Goal: Register for event/course

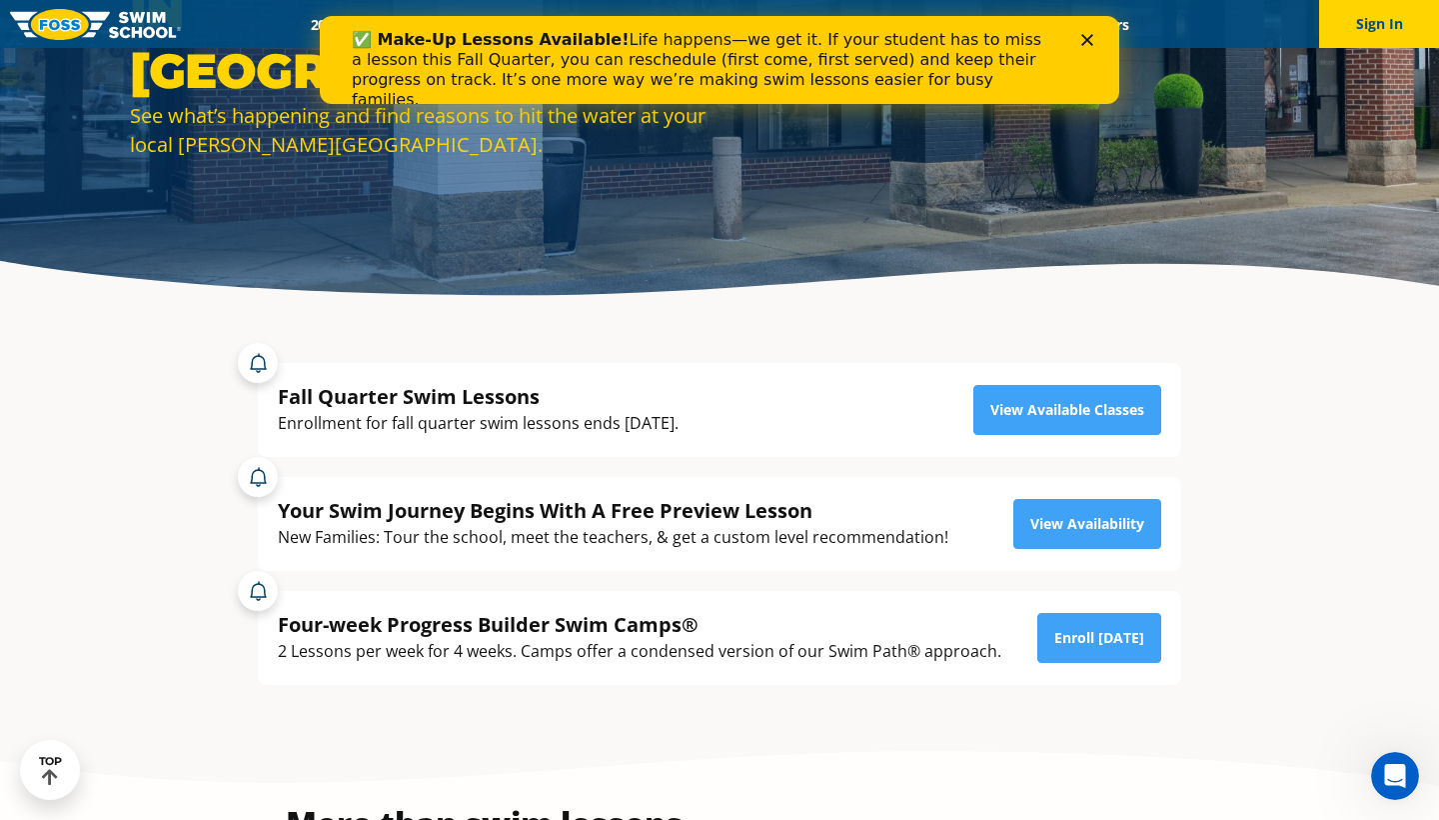
scroll to position [353, 0]
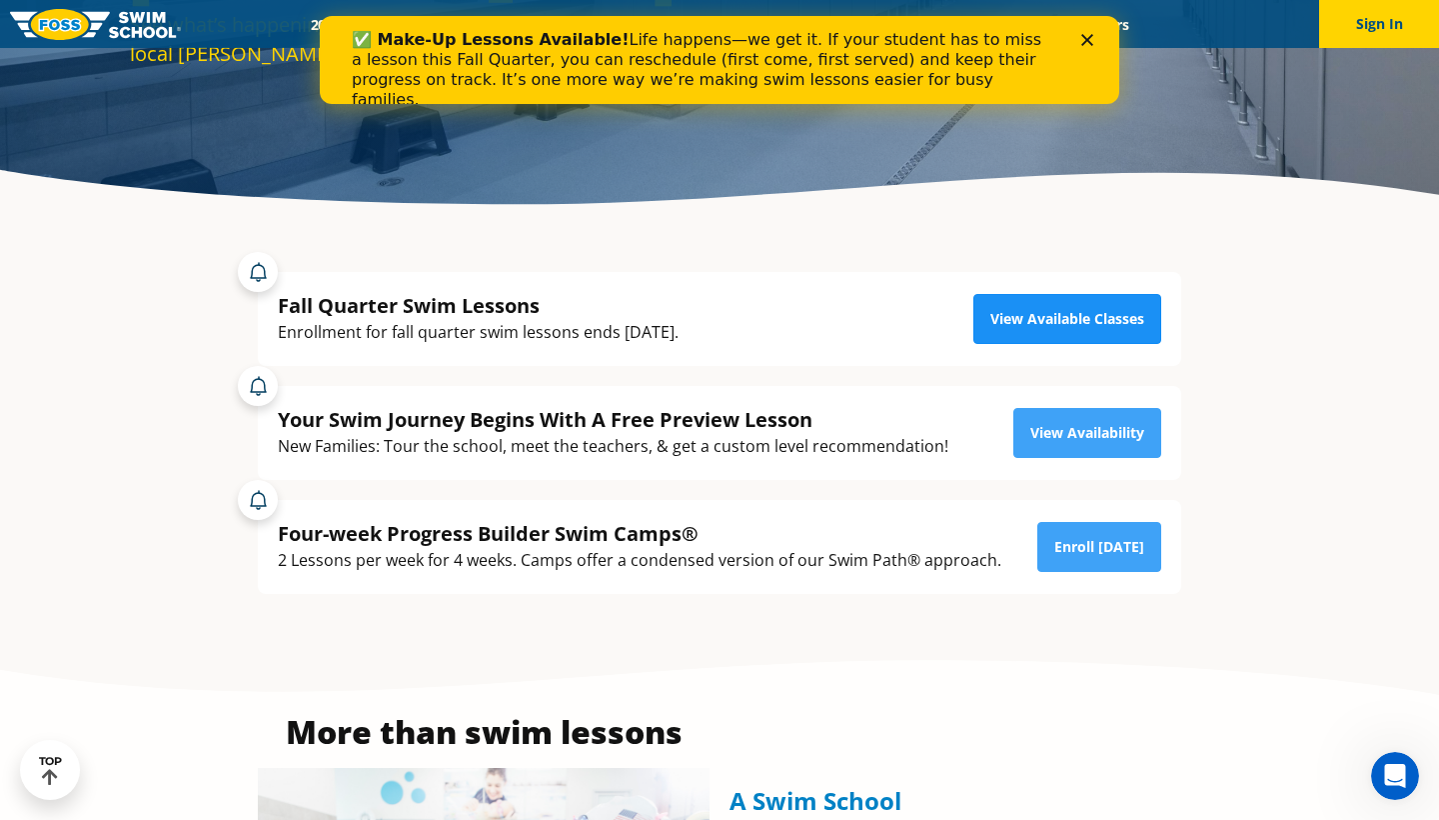
click at [1028, 317] on link "View Available Classes" at bounding box center [1067, 319] width 188 height 50
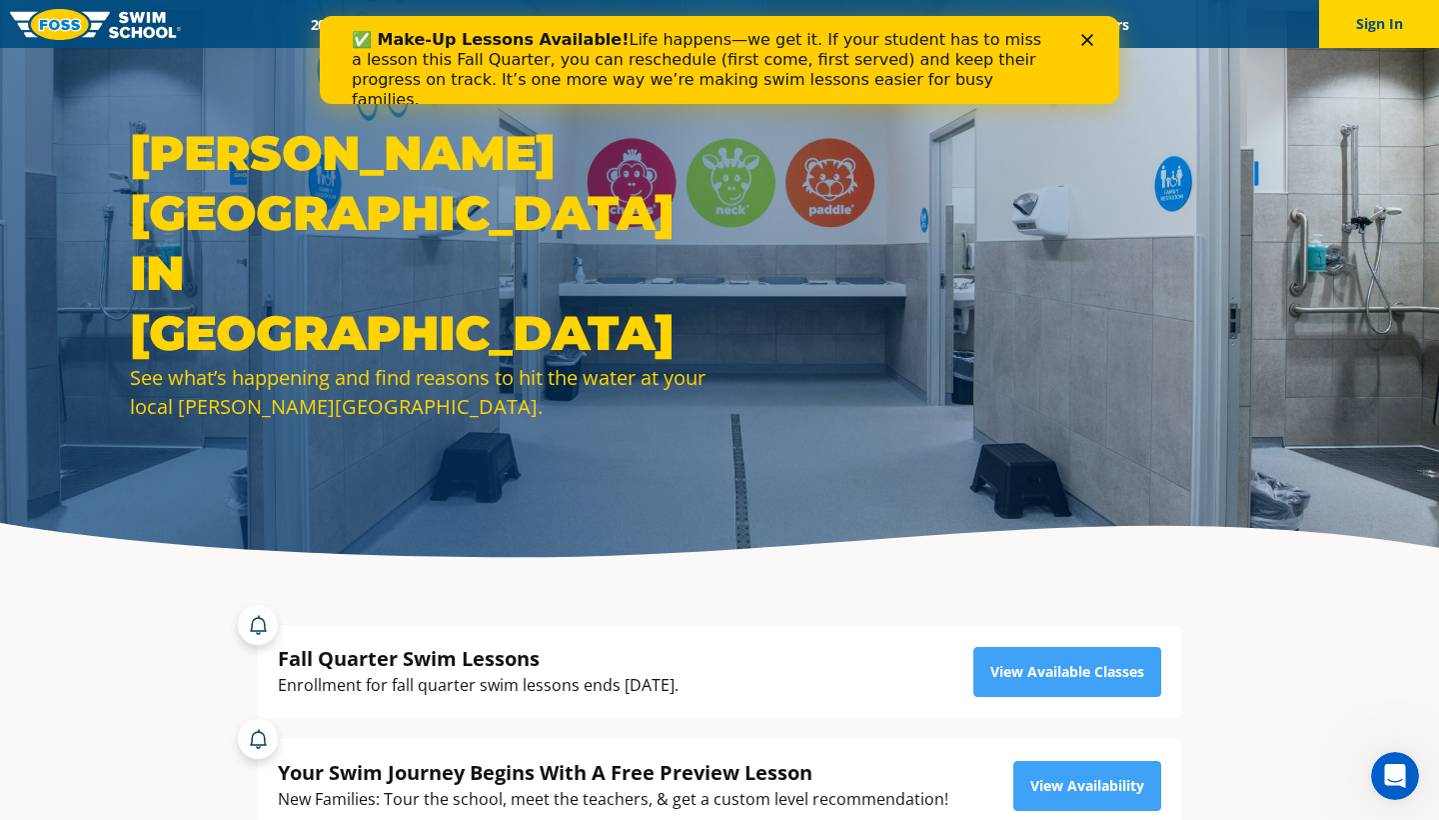
scroll to position [0, 0]
click at [1092, 34] on icon "Close" at bounding box center [1087, 40] width 12 height 12
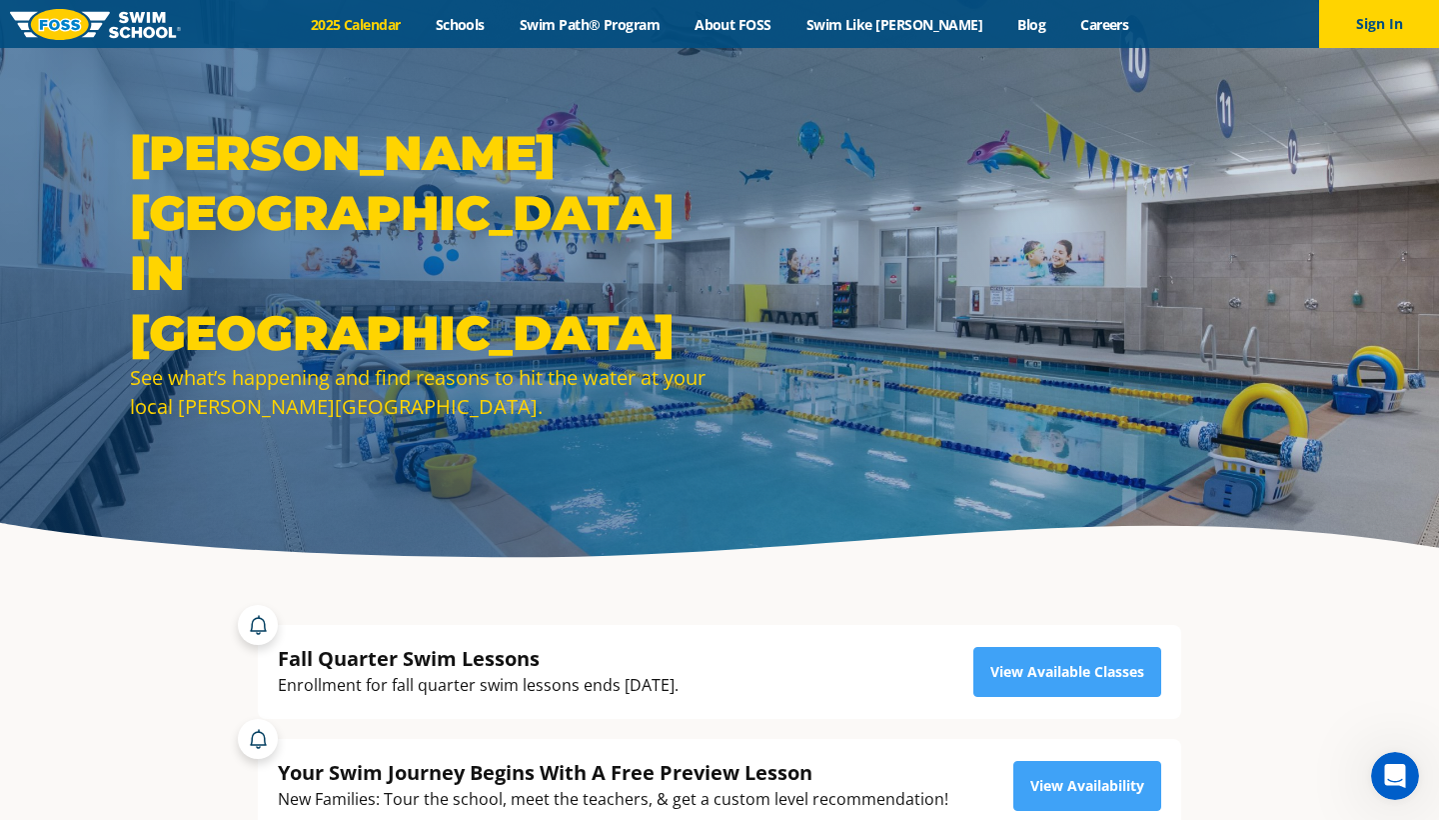
click at [395, 20] on link "2025 Calendar" at bounding box center [355, 24] width 125 height 19
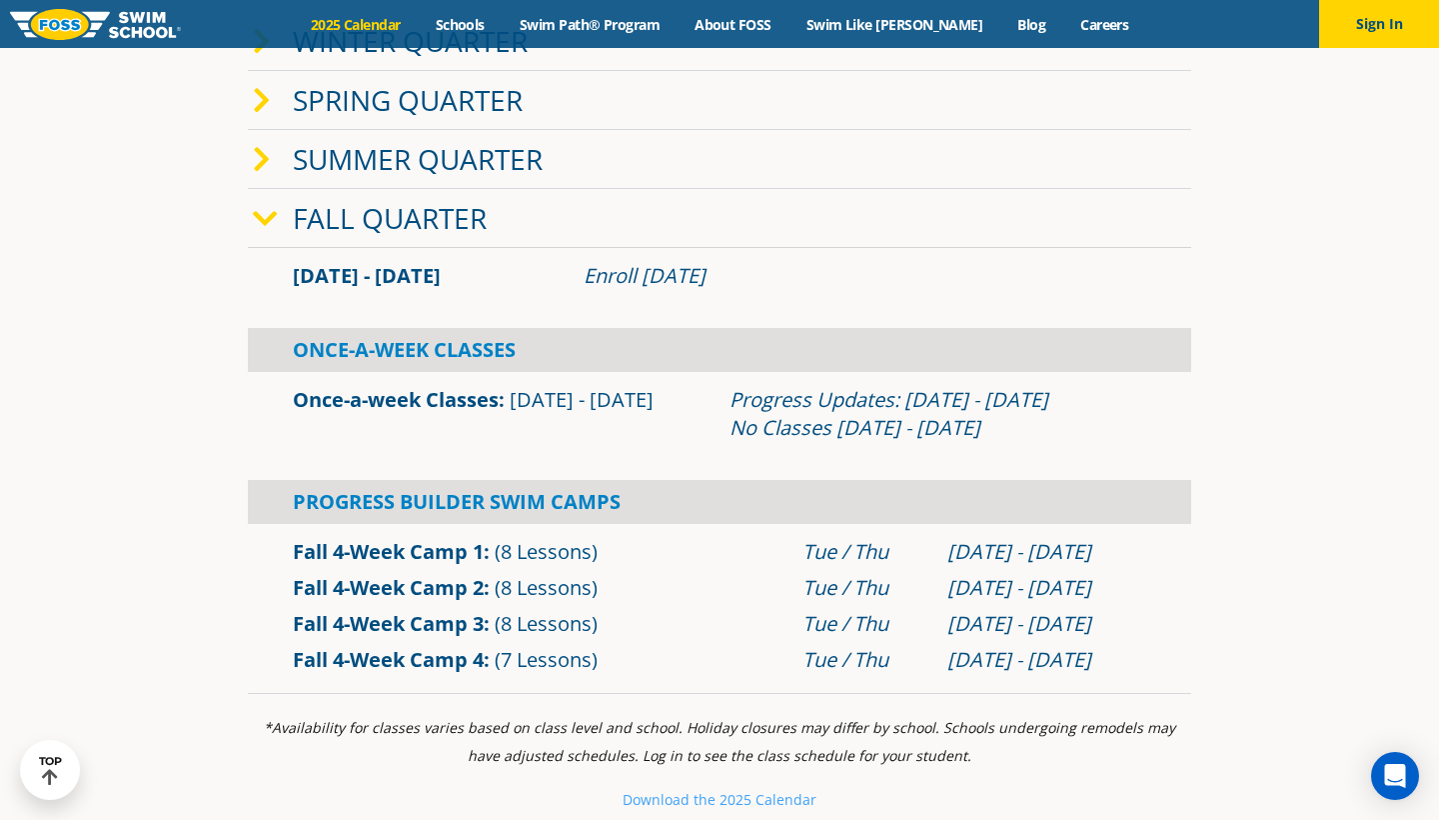
scroll to position [575, 0]
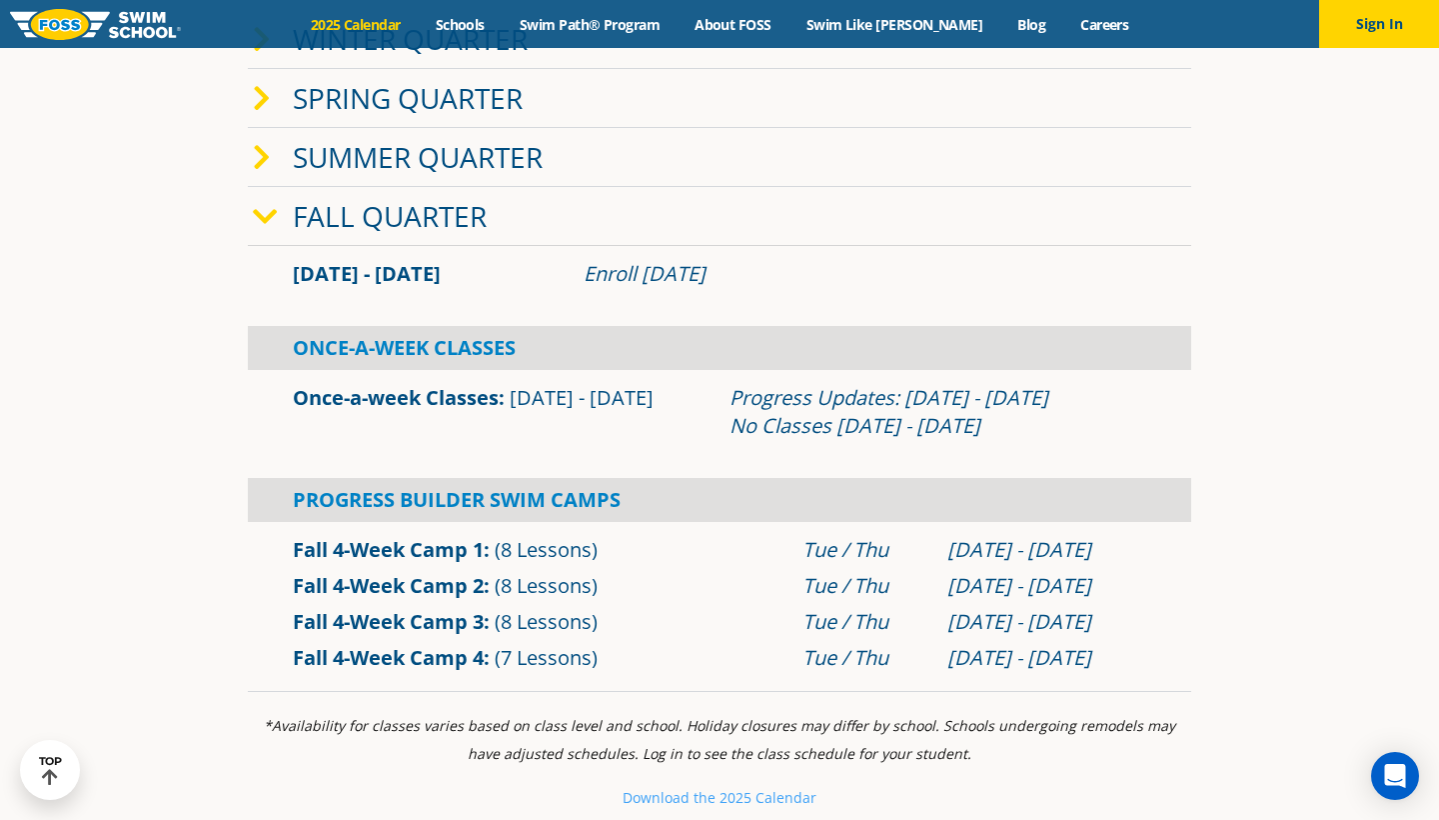
click at [371, 211] on link "Fall Quarter" at bounding box center [390, 216] width 194 height 38
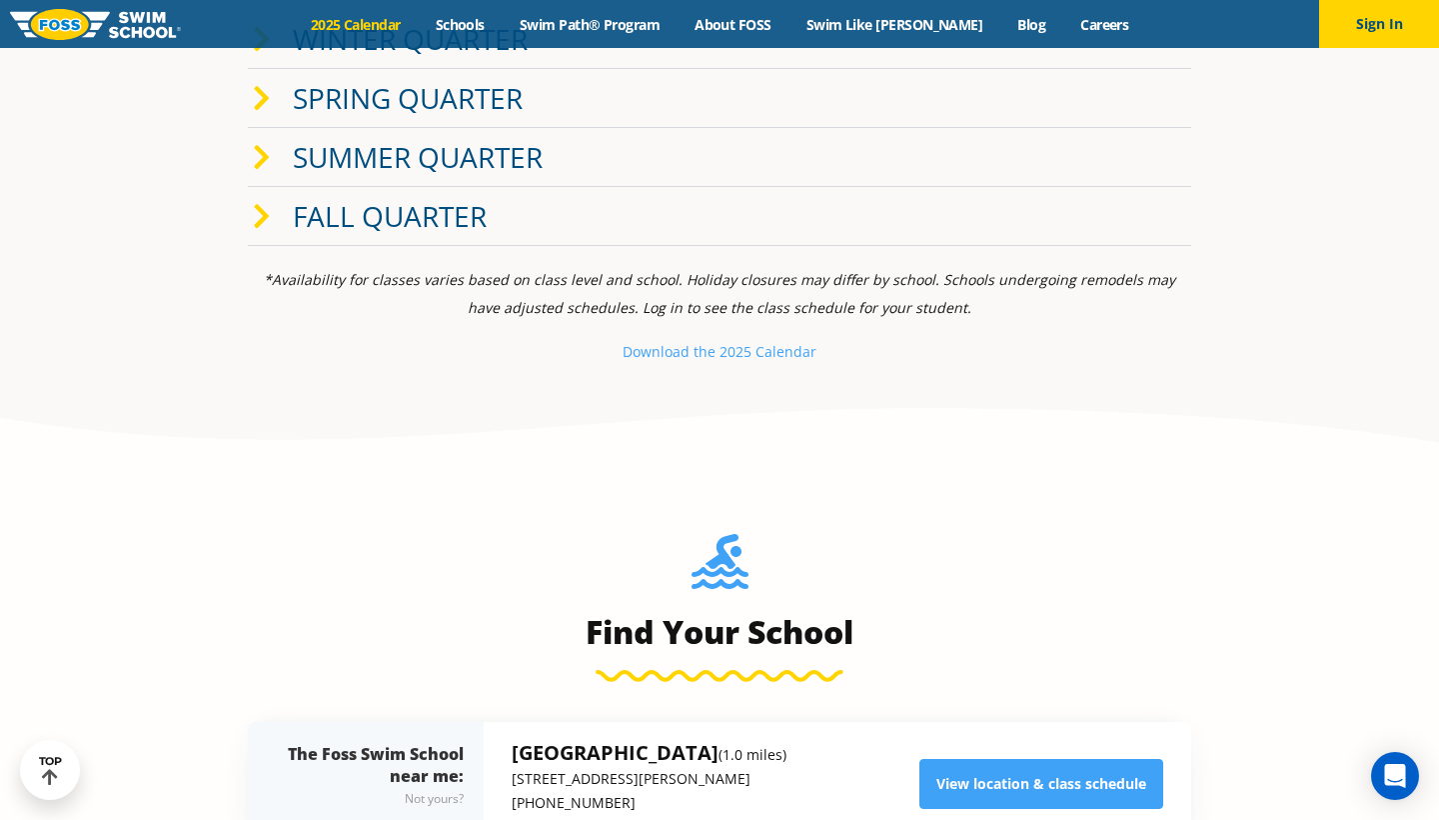
click at [371, 211] on link "Fall Quarter" at bounding box center [390, 216] width 194 height 38
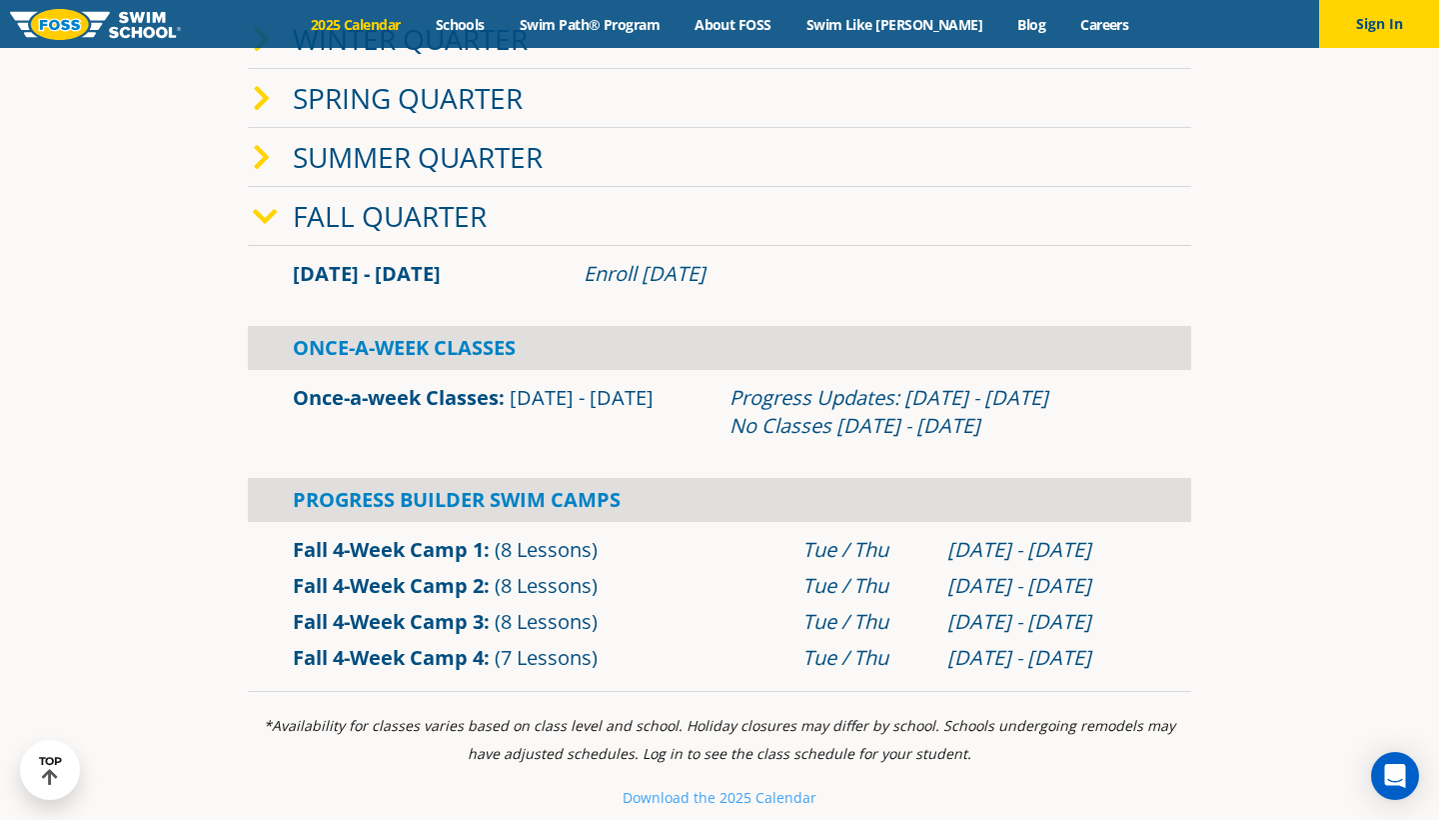
click at [348, 659] on link "Fall 4-Week Camp 4" at bounding box center [388, 657] width 191 height 27
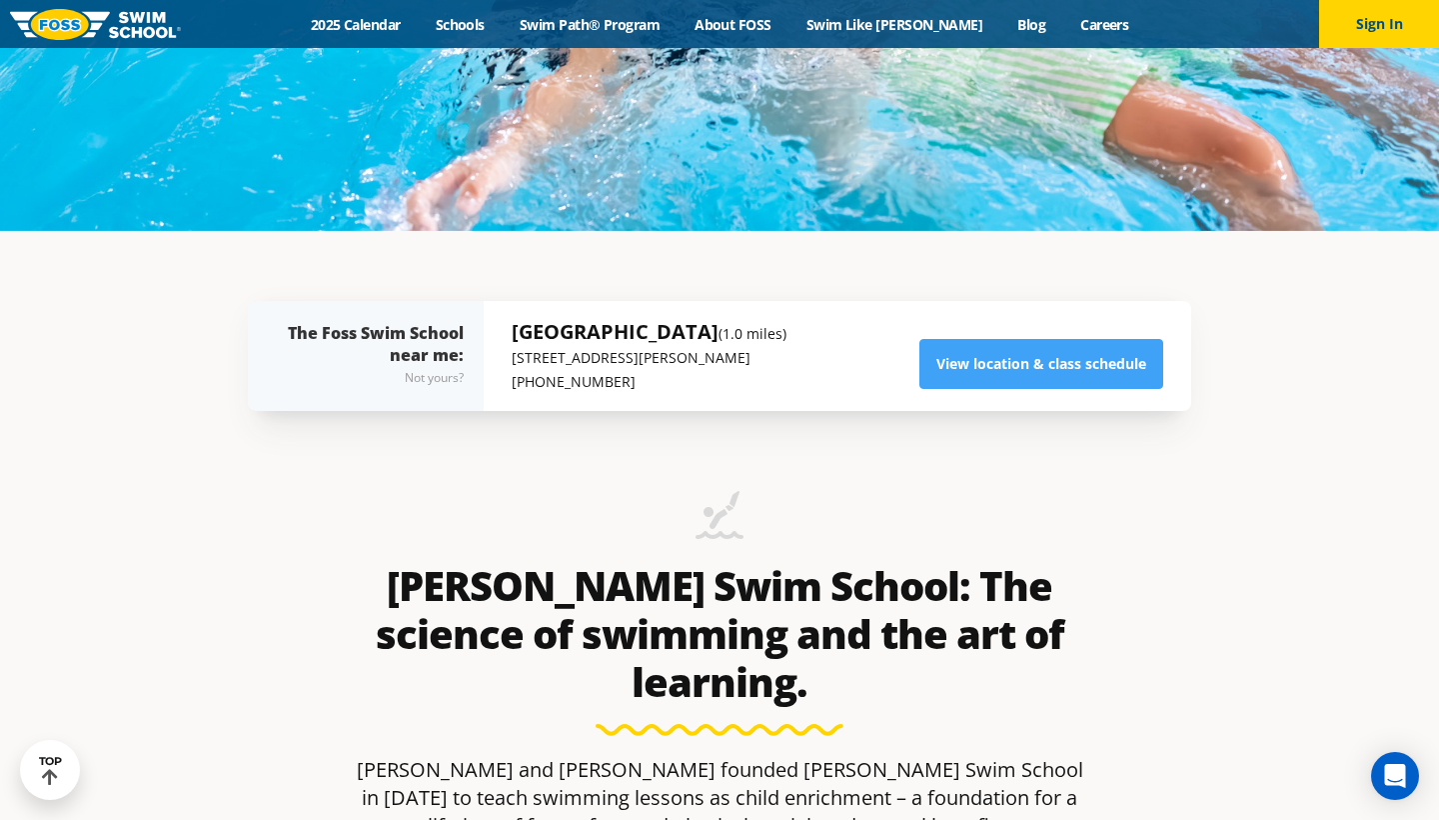
scroll to position [573, 0]
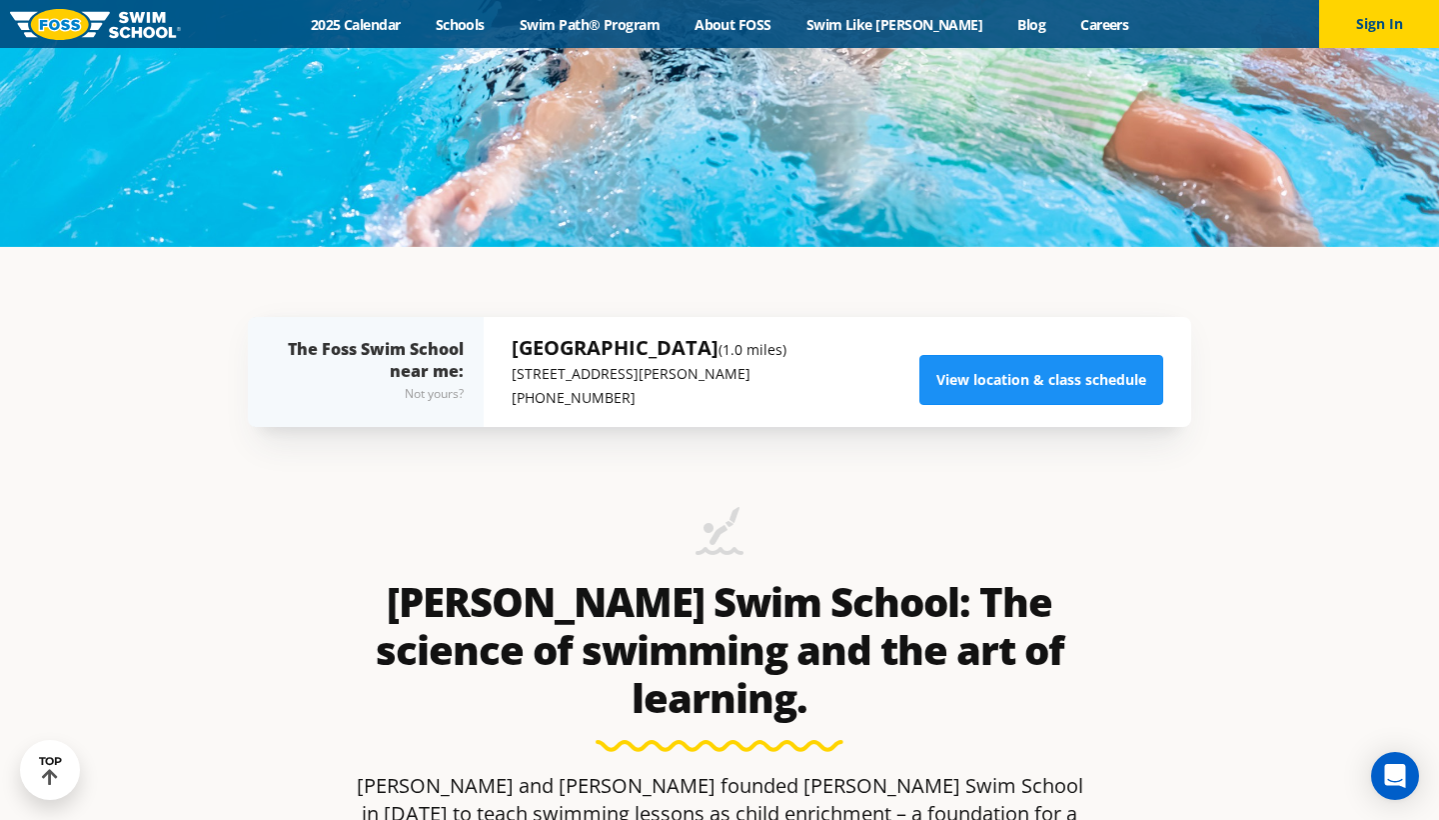
click at [1010, 383] on link "View location & class schedule" at bounding box center [1041, 380] width 244 height 50
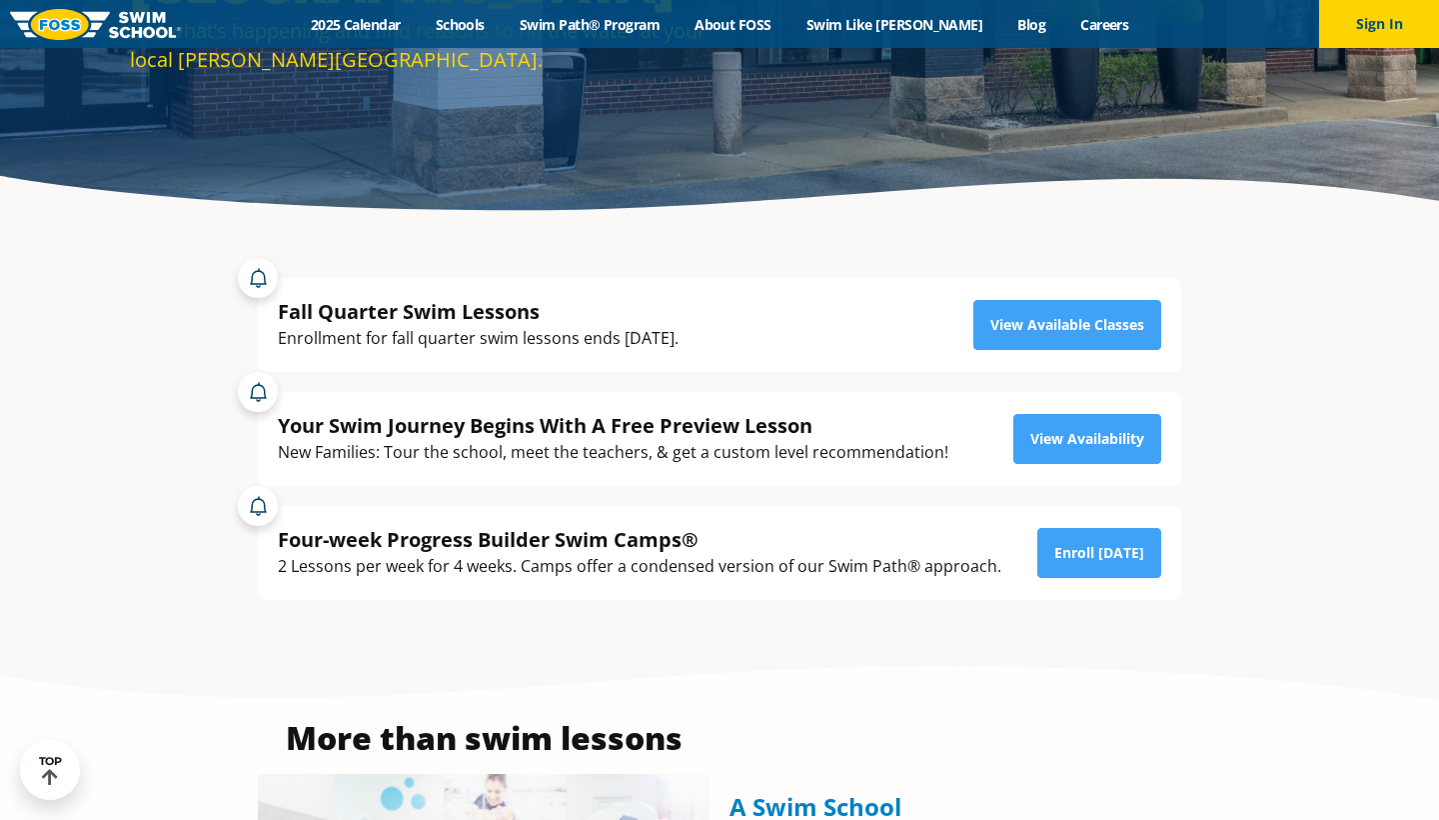
scroll to position [350, 0]
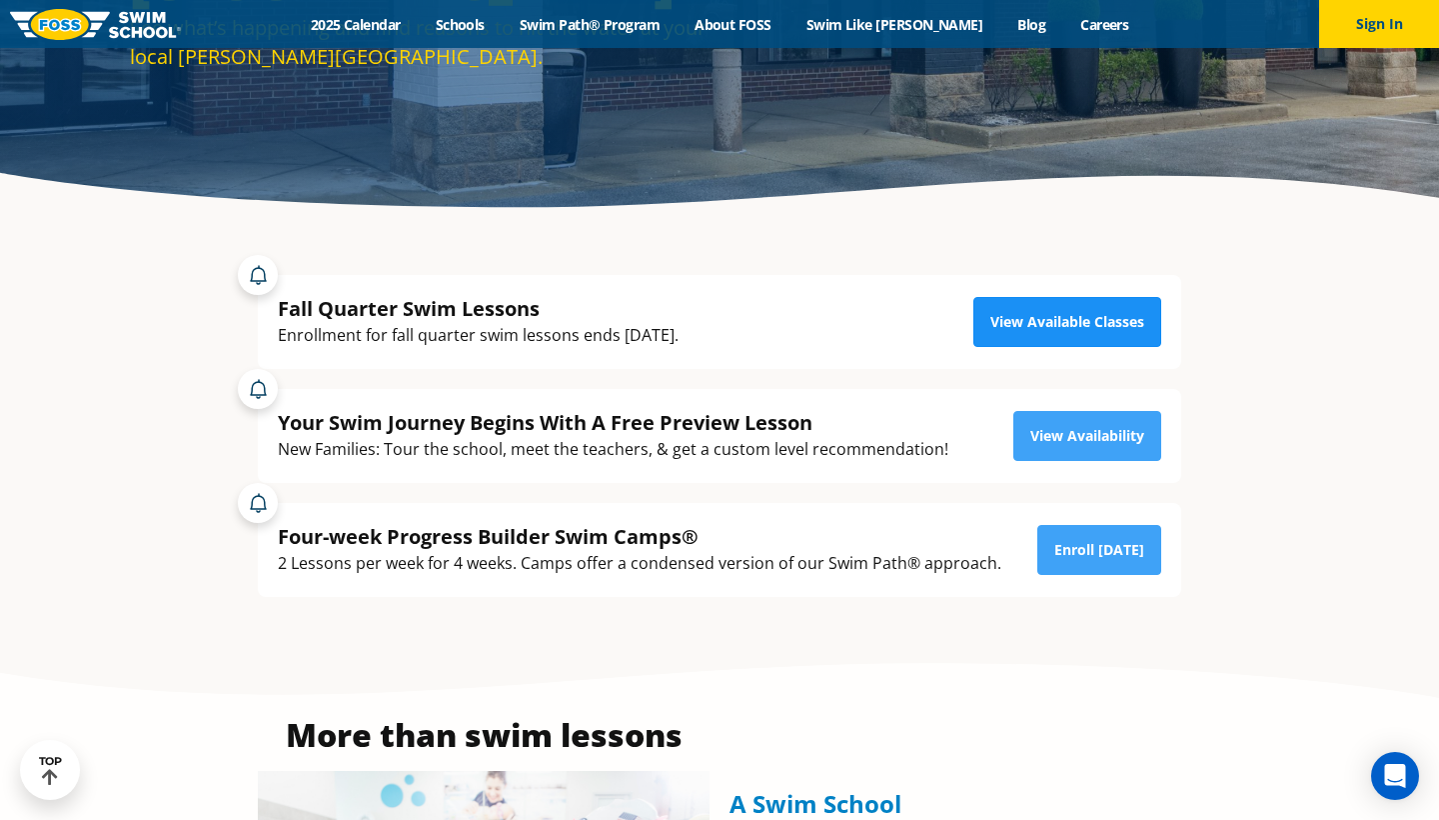
click at [1038, 320] on link "View Available Classes" at bounding box center [1067, 322] width 188 height 50
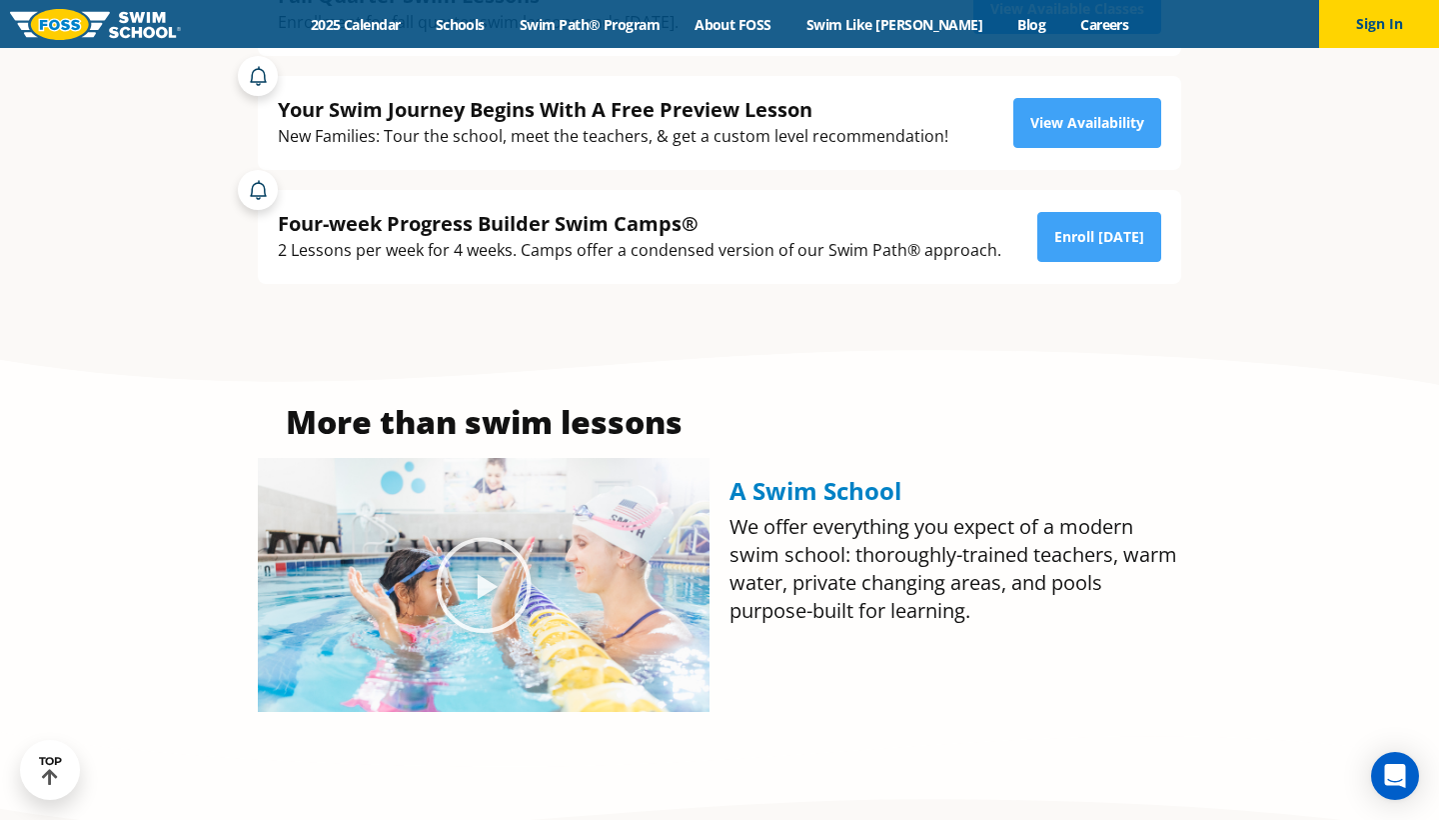
scroll to position [659, 0]
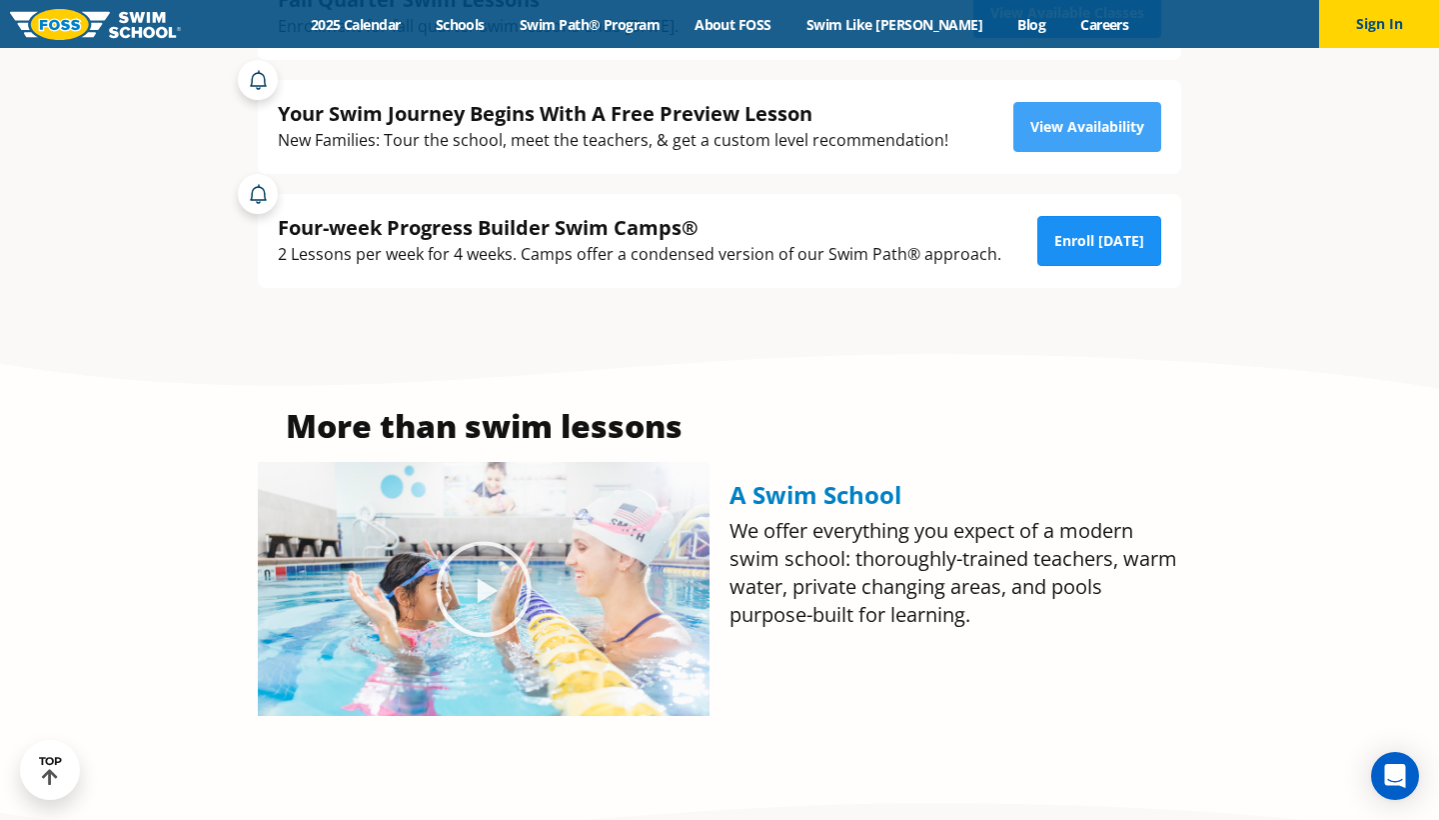
click at [1097, 242] on link "Enroll Today" at bounding box center [1099, 241] width 124 height 50
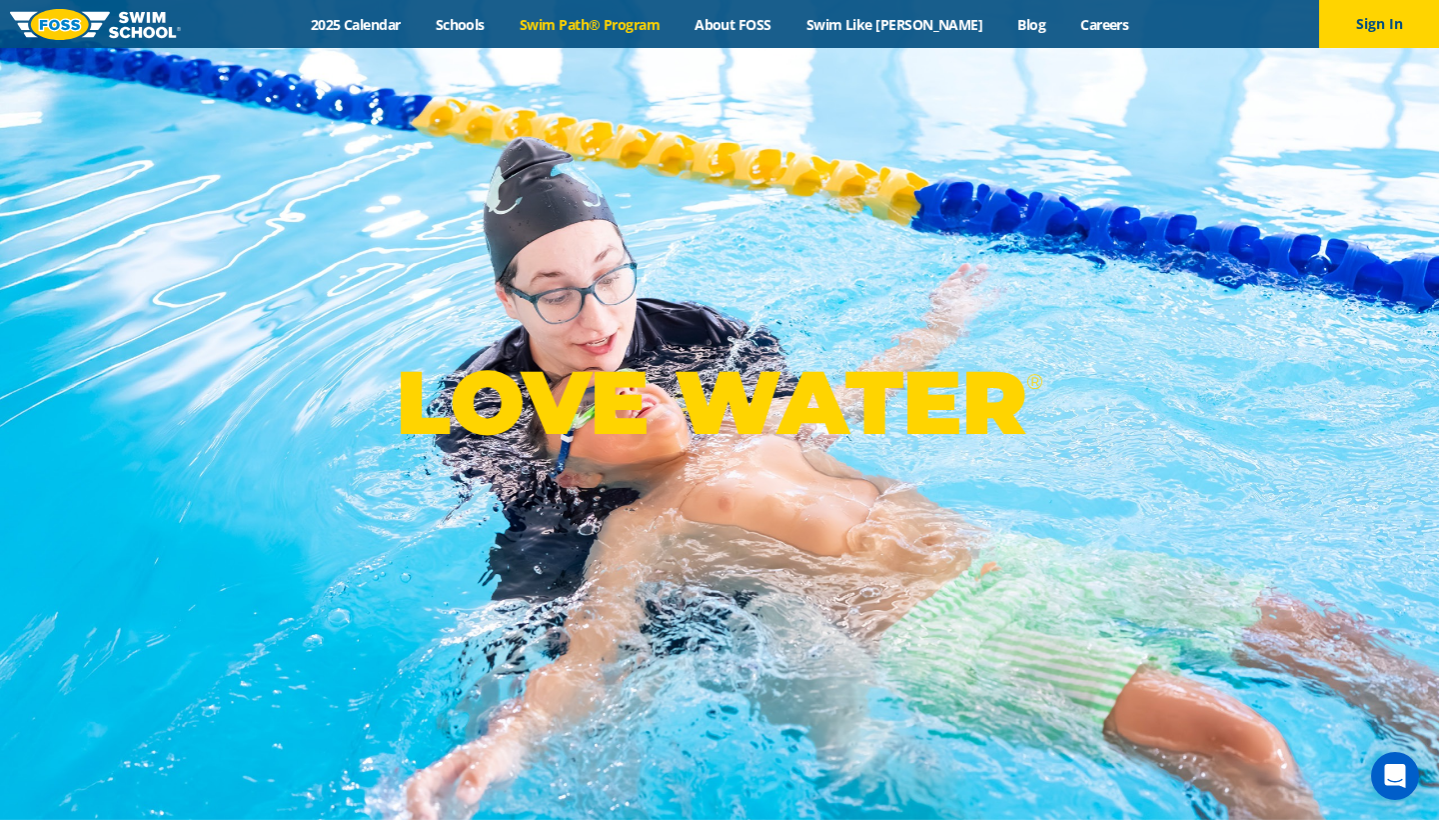
click at [617, 28] on link "Swim Path® Program" at bounding box center [589, 24] width 175 height 19
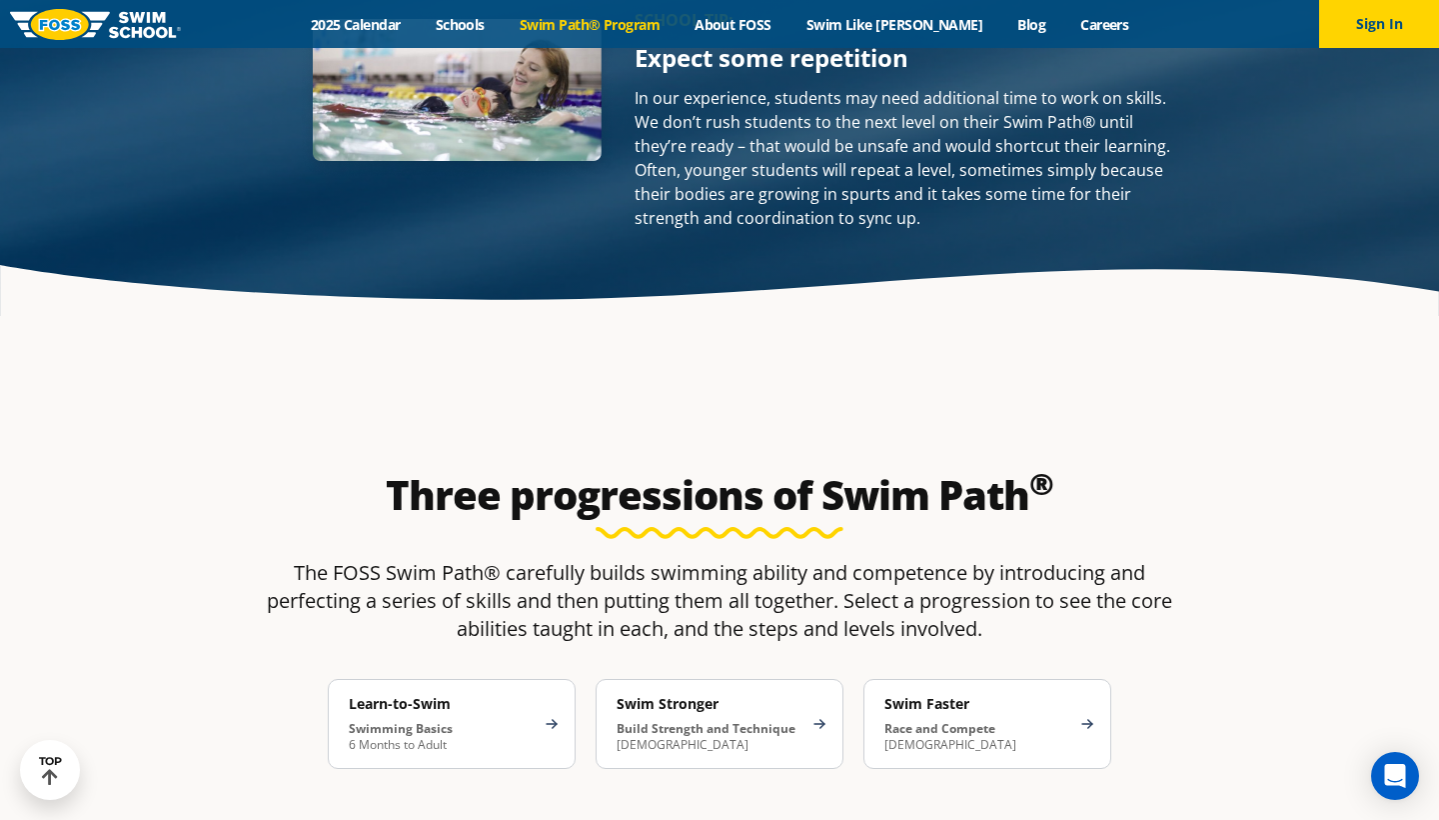
scroll to position [2891, 0]
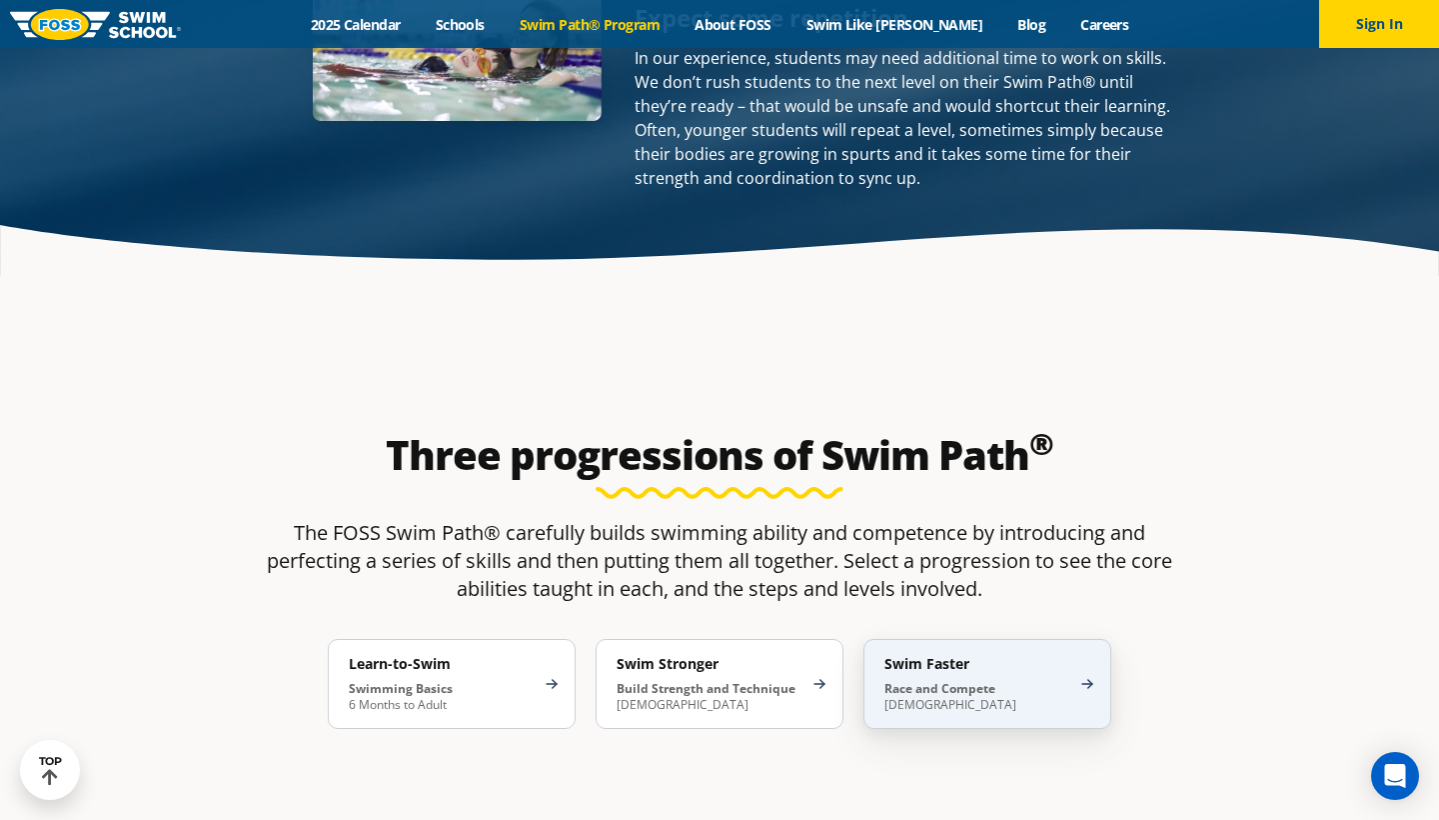
click at [970, 680] on strong "Race and Compete" at bounding box center [939, 688] width 111 height 17
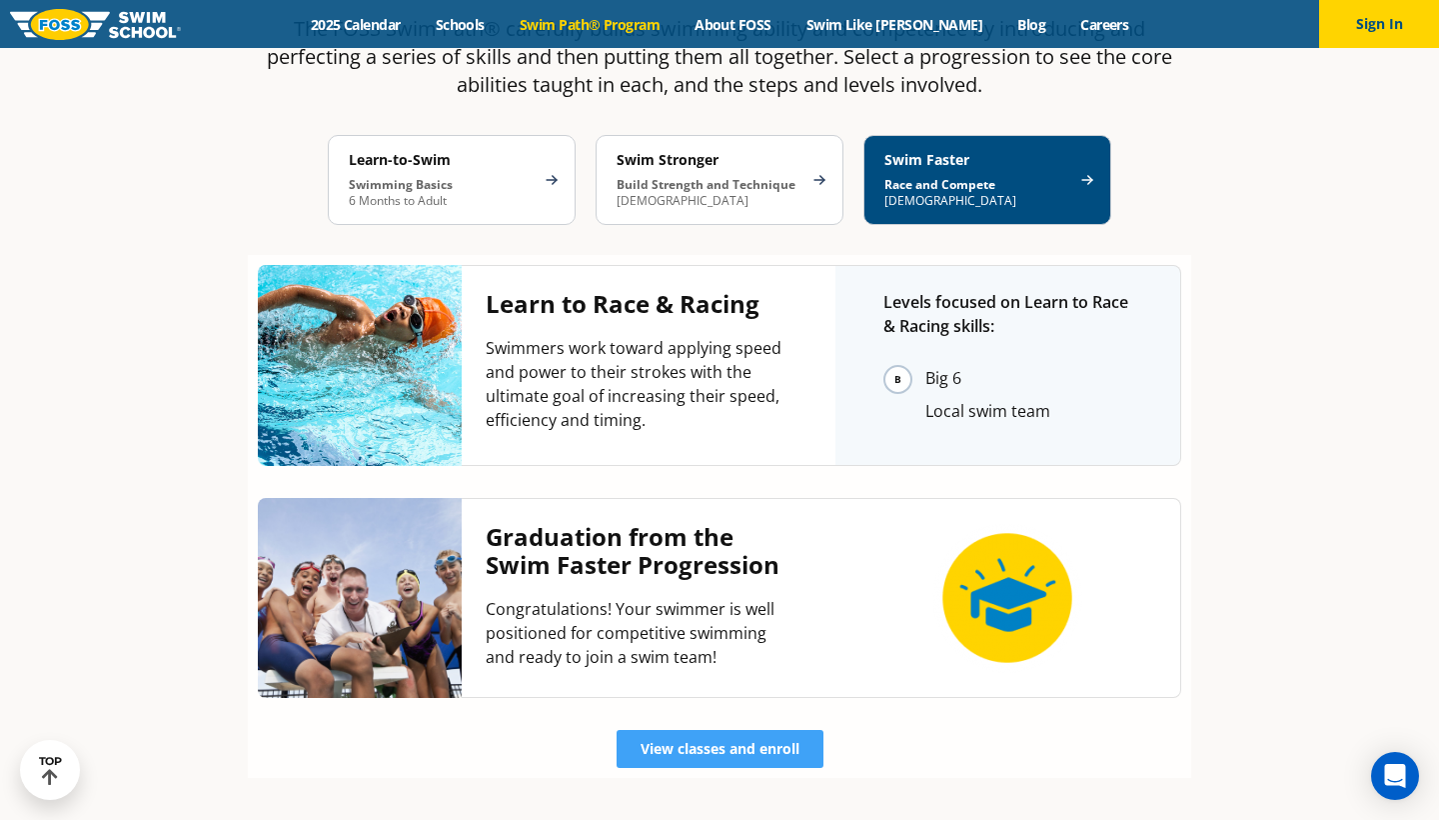
scroll to position [3391, 0]
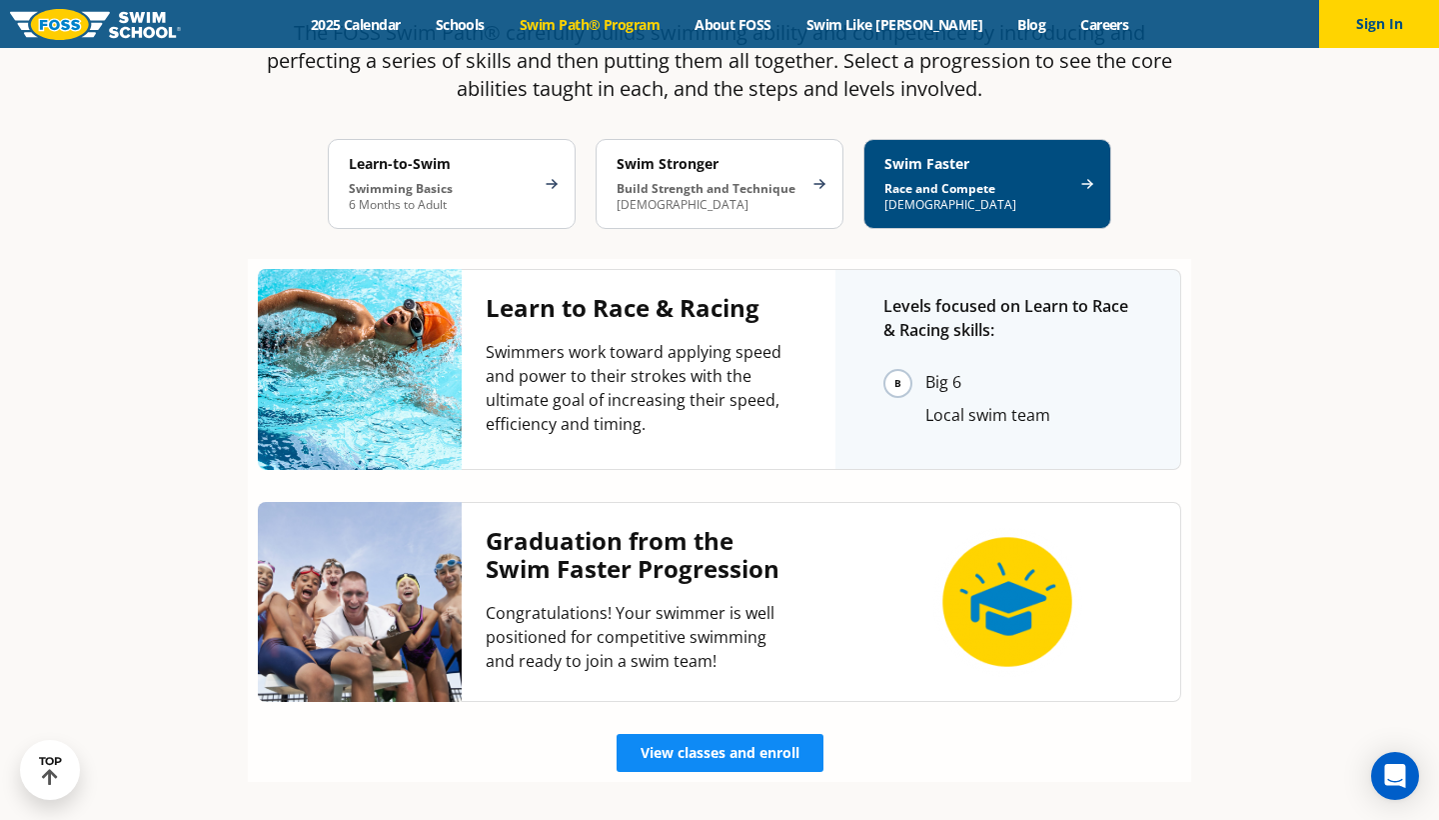
click at [703, 746] on span "View classes and enroll" at bounding box center [720, 753] width 159 height 14
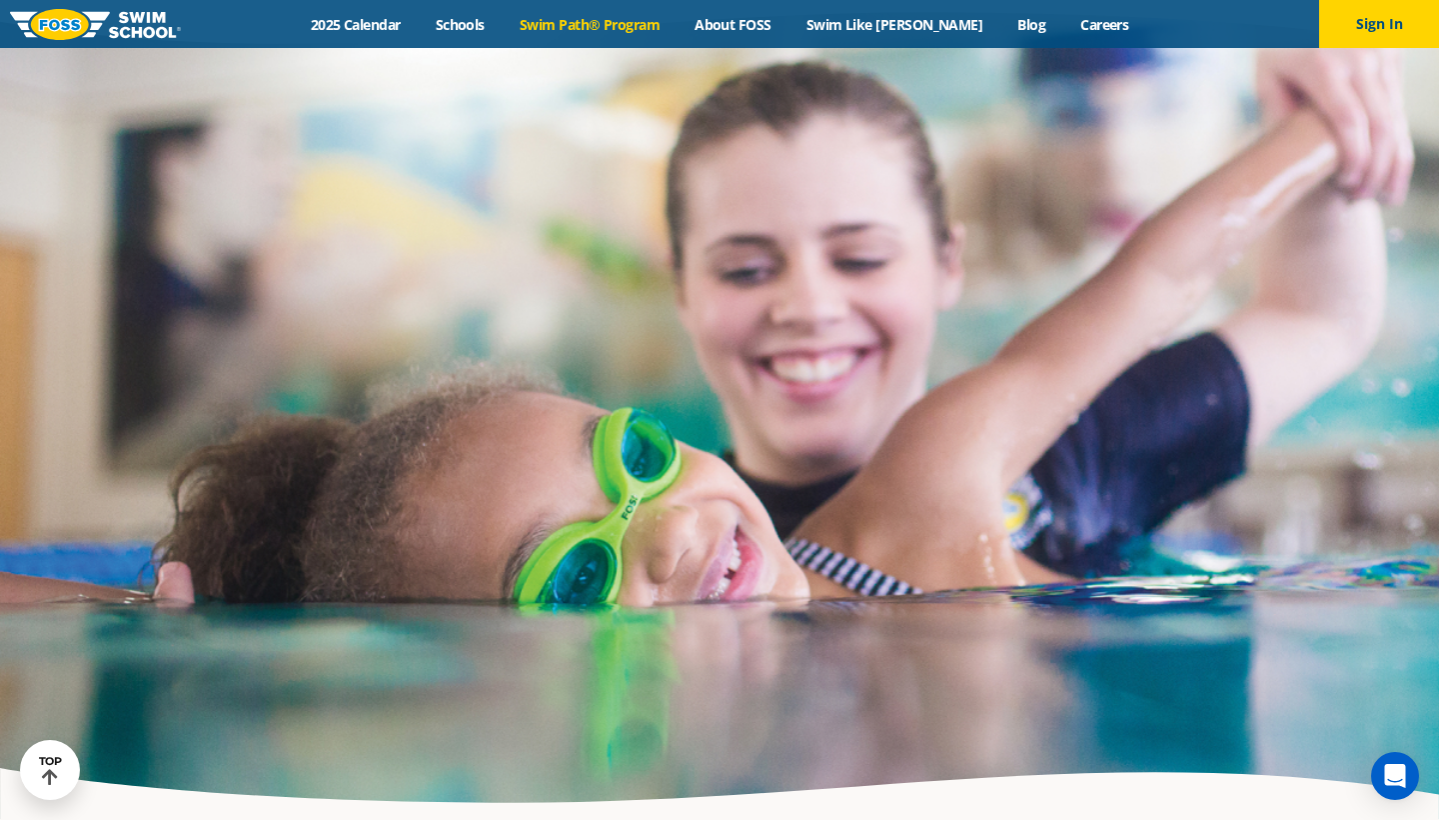
scroll to position [5181, 0]
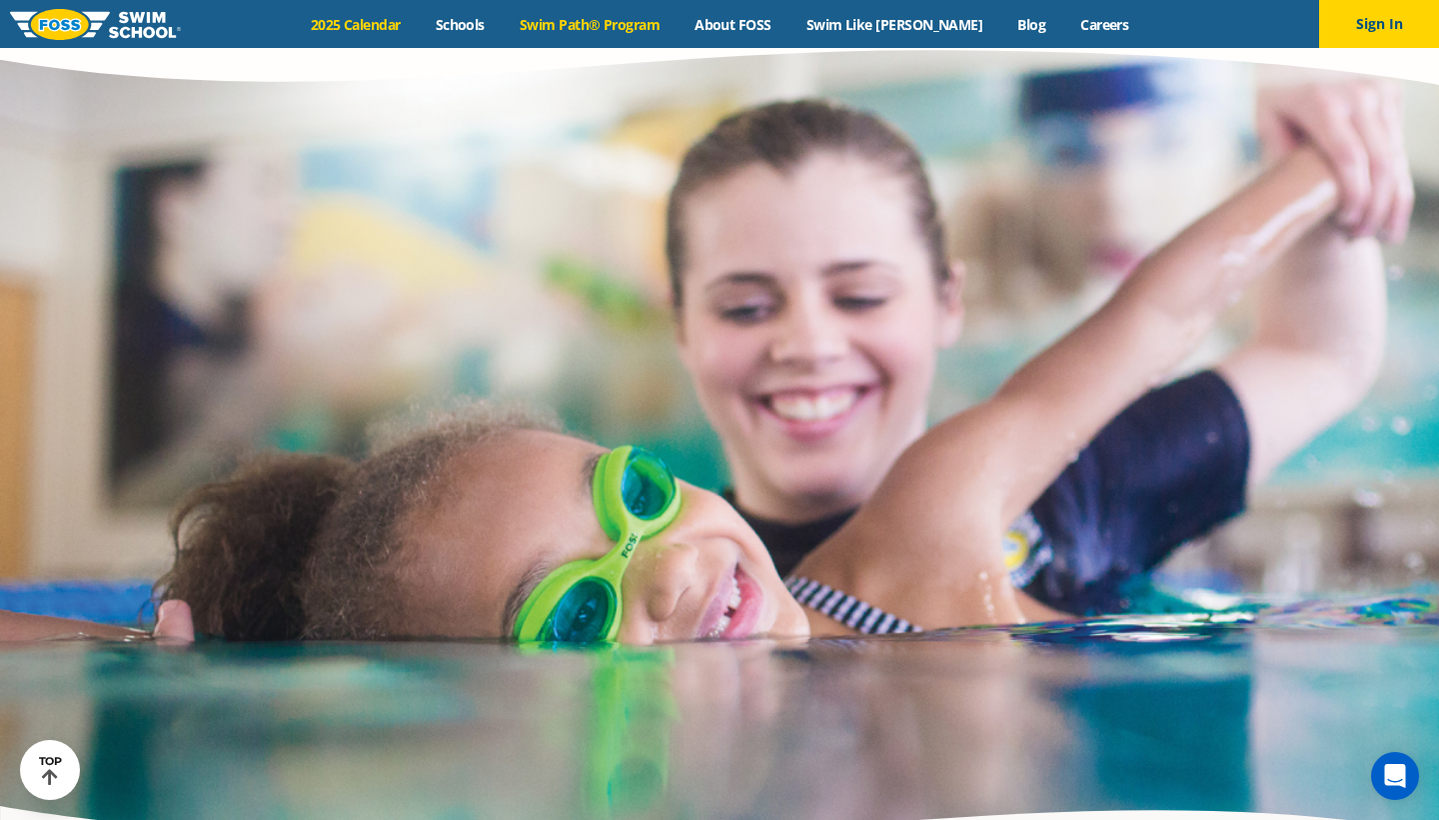
click at [375, 29] on link "2025 Calendar" at bounding box center [355, 24] width 125 height 19
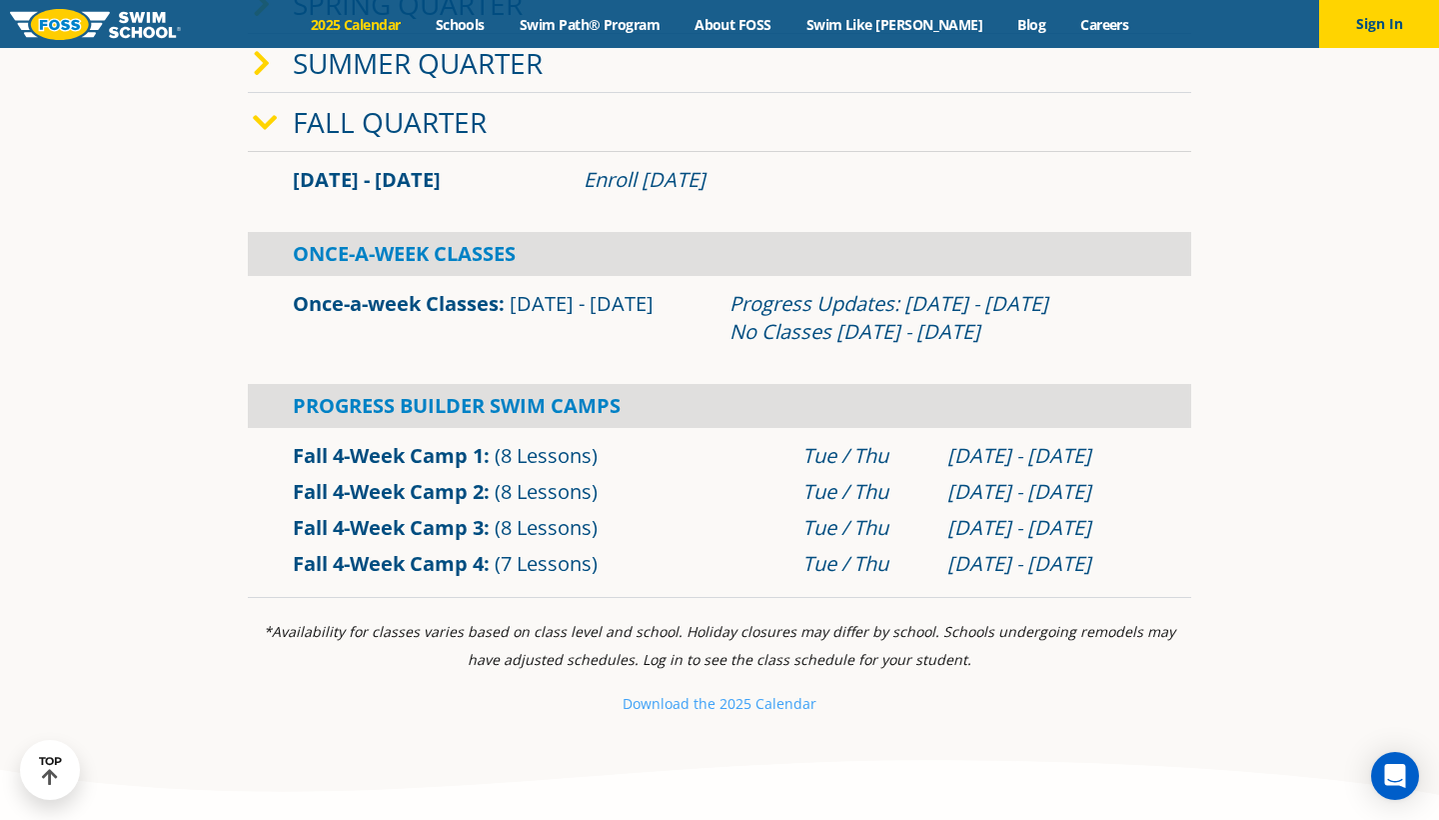
scroll to position [707, 0]
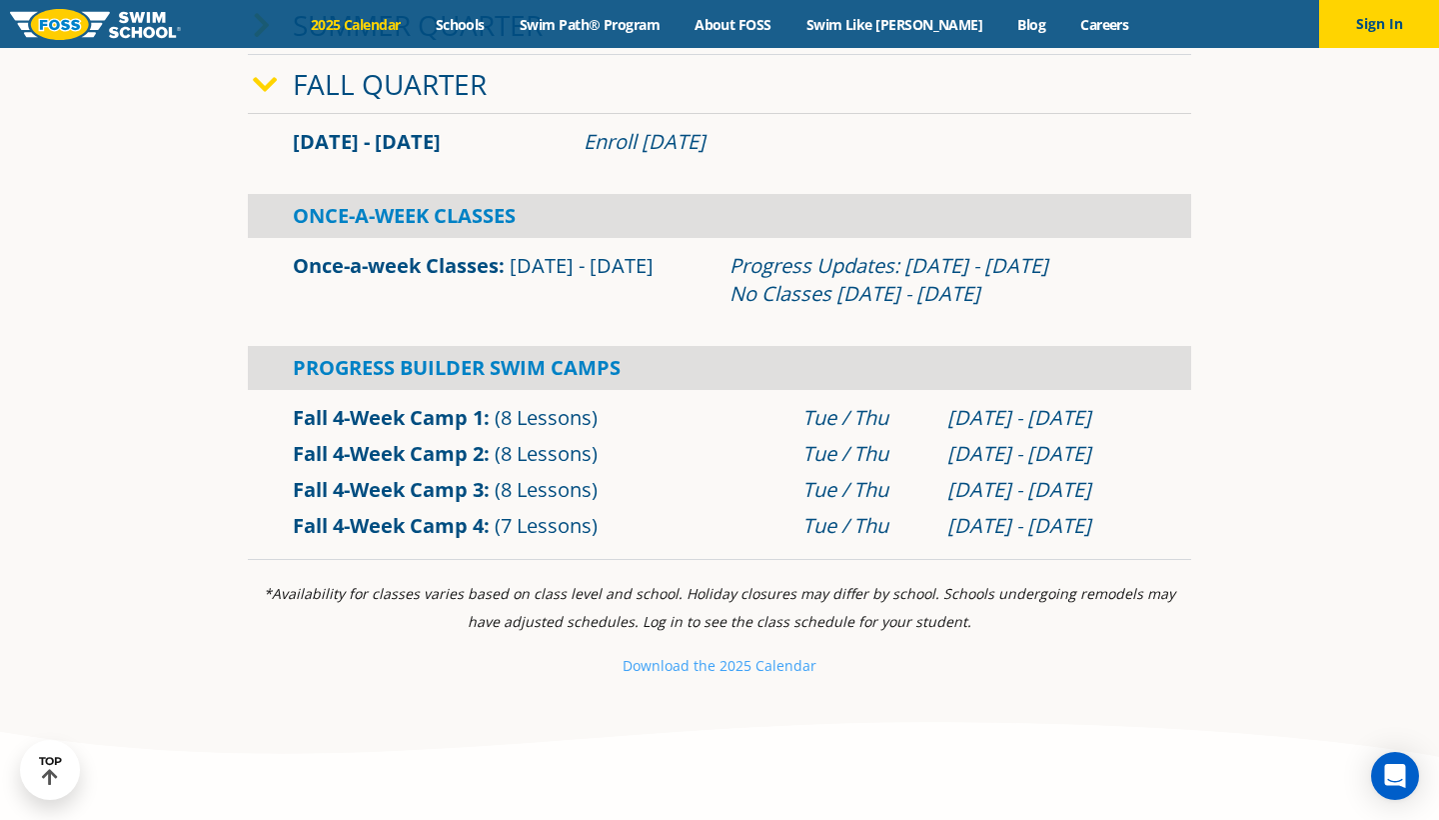
click at [421, 526] on link "Fall 4-Week Camp 4" at bounding box center [388, 525] width 191 height 27
click at [414, 492] on link "Fall 4-Week Camp 3" at bounding box center [388, 489] width 191 height 27
